Goal: Navigation & Orientation: Understand site structure

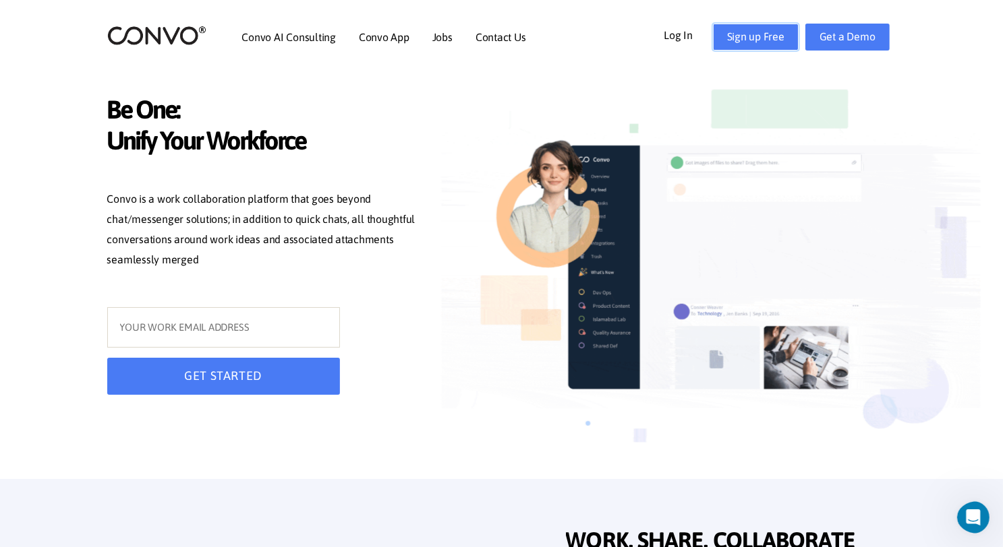
click at [782, 44] on link "Sign up Free" at bounding box center [756, 37] width 86 height 27
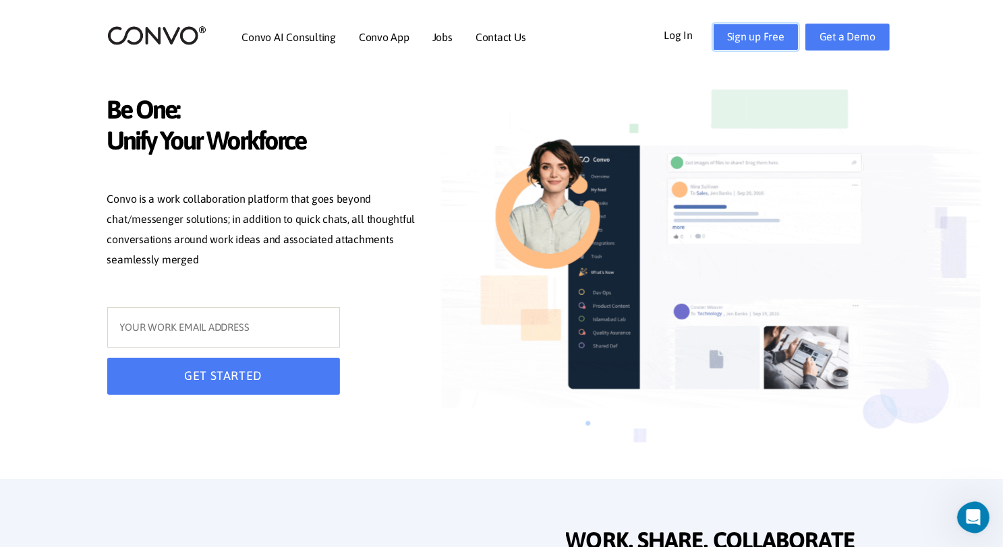
click at [782, 44] on link "Sign up Free" at bounding box center [756, 37] width 86 height 27
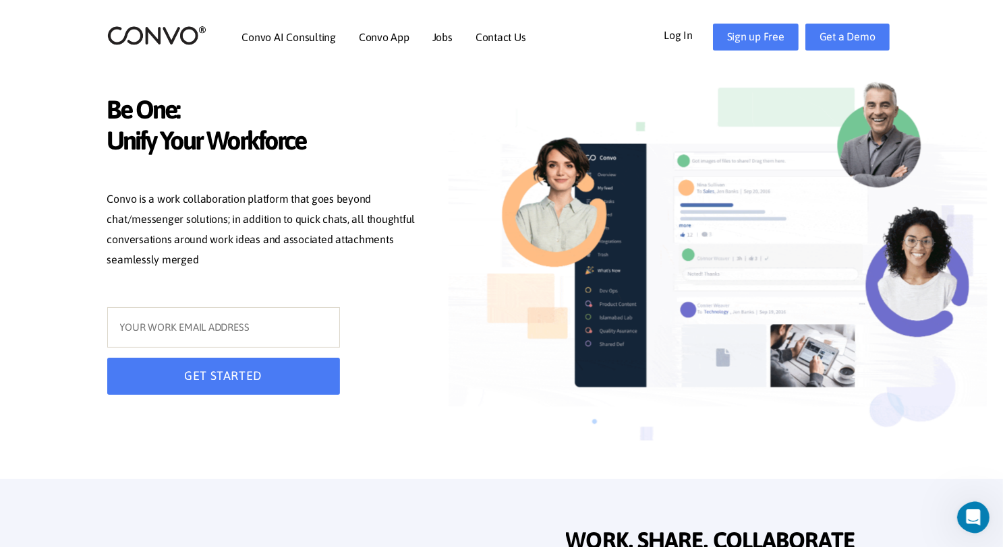
click at [159, 32] on img at bounding box center [156, 35] width 99 height 21
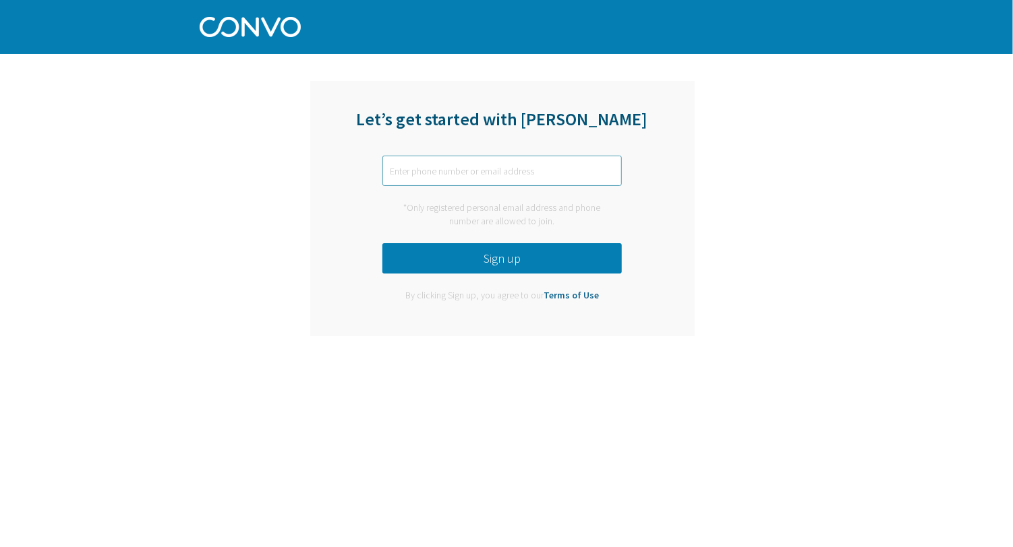
click at [507, 177] on input "text" at bounding box center [501, 171] width 239 height 30
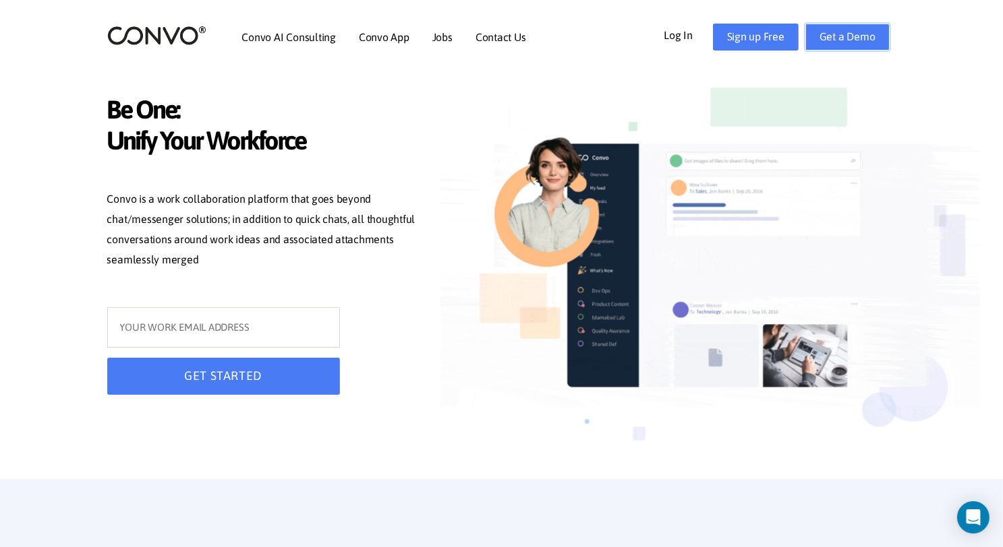
click at [865, 37] on link "Get a Demo" at bounding box center [847, 37] width 84 height 27
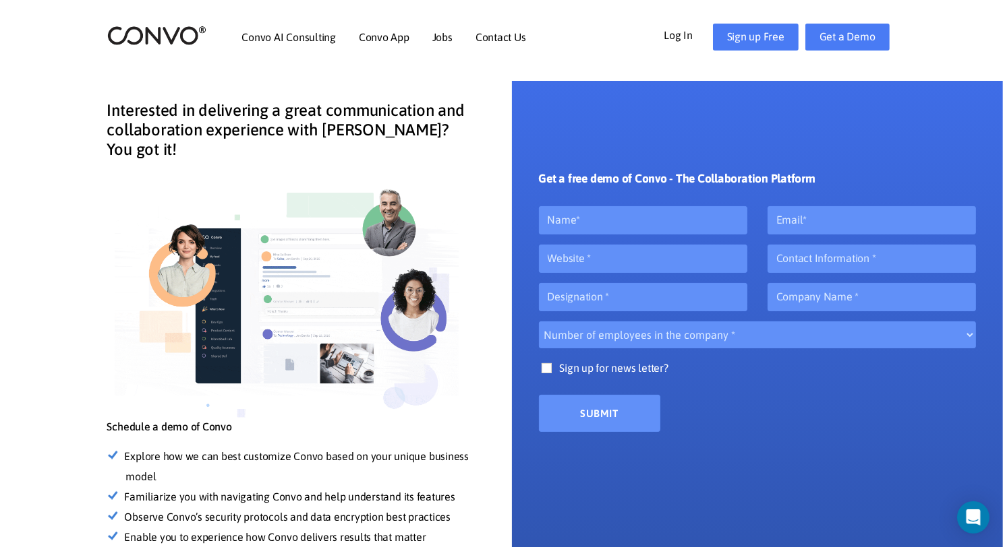
click at [691, 38] on link "Log In" at bounding box center [687, 35] width 49 height 22
click at [368, 36] on link "Convo App" at bounding box center [384, 37] width 51 height 11
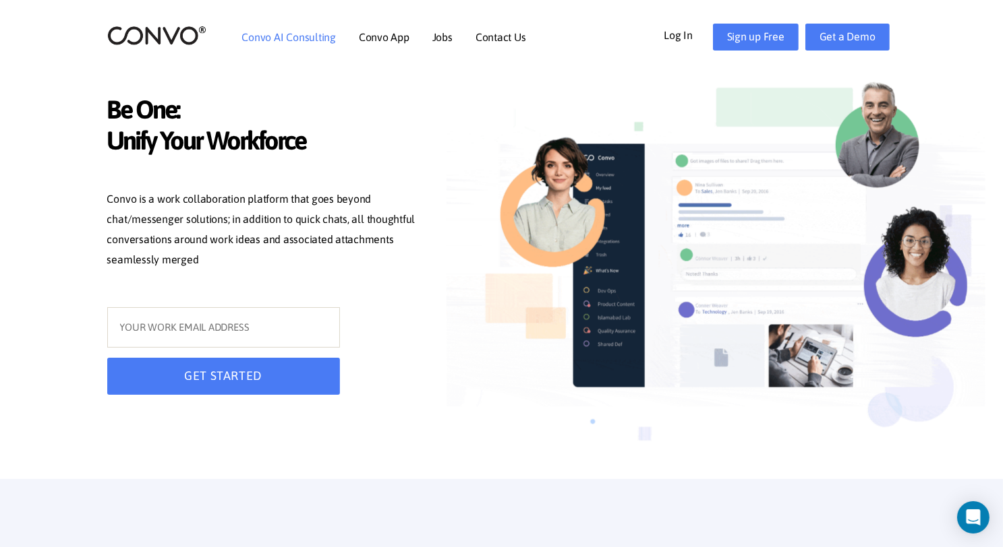
click at [316, 36] on link "Convo AI Consulting" at bounding box center [289, 37] width 94 height 11
